Goal: Find specific page/section: Find specific page/section

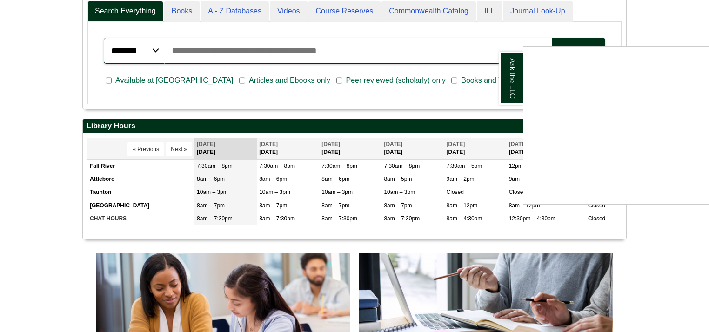
click at [666, 269] on div "Ask the LLC" at bounding box center [354, 166] width 709 height 332
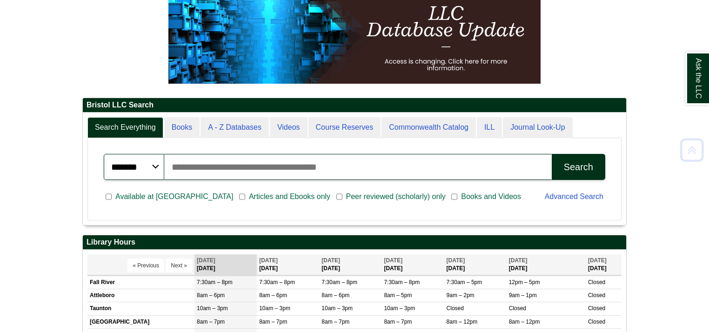
scroll to position [149, 0]
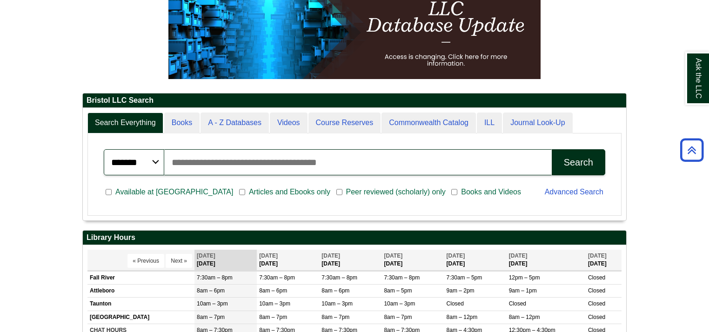
click at [234, 160] on input "Search articles, books, journals & more" at bounding box center [357, 162] width 387 height 26
click at [233, 160] on input "Search articles, books, journals & more" at bounding box center [357, 162] width 387 height 26
type input "*"
type input "**********"
click at [552, 149] on button "Search" at bounding box center [578, 162] width 53 height 26
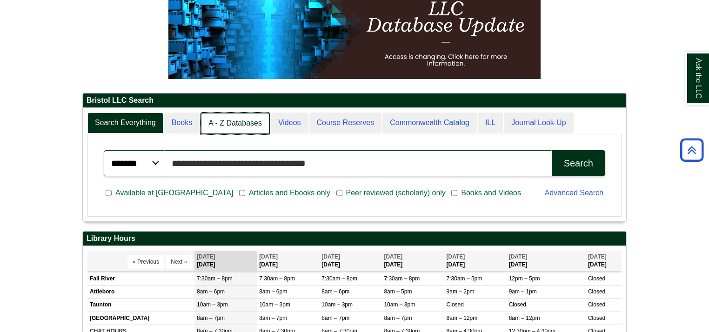
scroll to position [113, 543]
click at [234, 122] on link "A - Z Databases" at bounding box center [234, 124] width 69 height 22
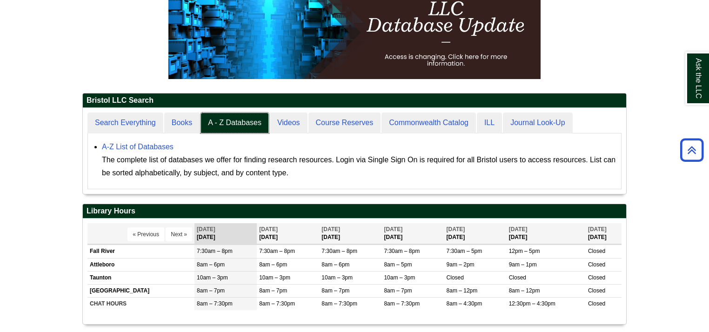
scroll to position [86, 543]
click at [128, 147] on link "A-Z List of Databases" at bounding box center [138, 147] width 72 height 8
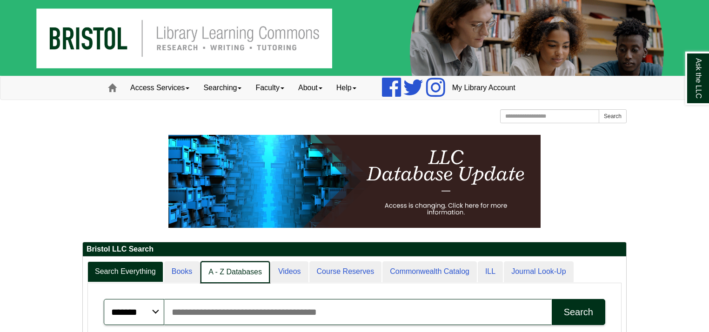
scroll to position [5, 4]
click at [227, 264] on link "A - Z Databases" at bounding box center [234, 272] width 69 height 22
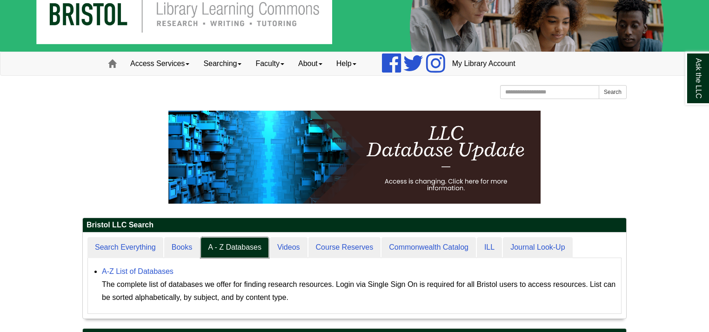
scroll to position [37, 0]
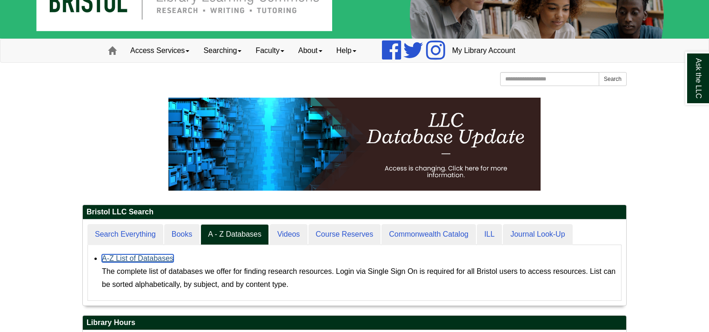
click at [127, 259] on link "A-Z List of Databases" at bounding box center [138, 258] width 72 height 8
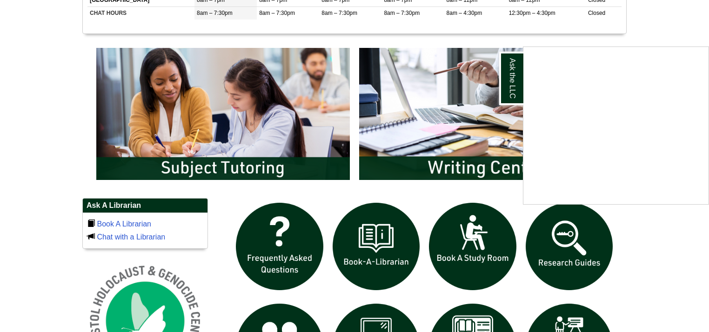
scroll to position [521, 0]
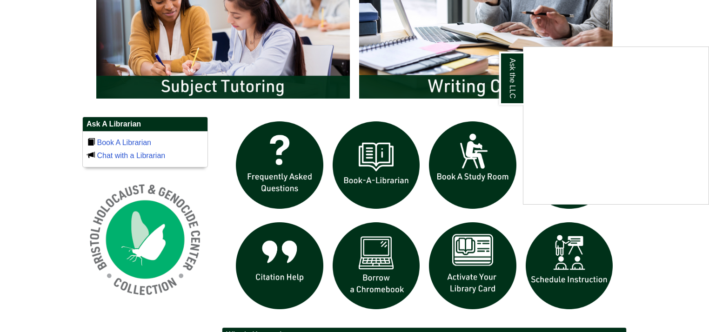
click at [366, 168] on div "Ask the LLC" at bounding box center [354, 166] width 709 height 332
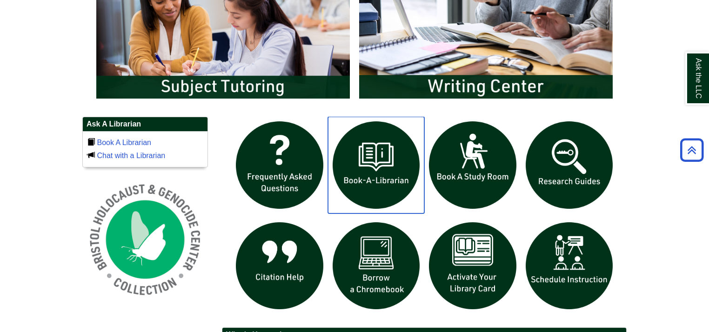
click at [376, 166] on img "slideshow" at bounding box center [376, 165] width 97 height 97
